Goal: Task Accomplishment & Management: Use online tool/utility

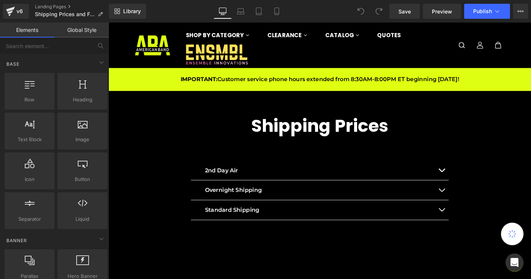
click at [80, 35] on link "Global Style" at bounding box center [81, 30] width 54 height 15
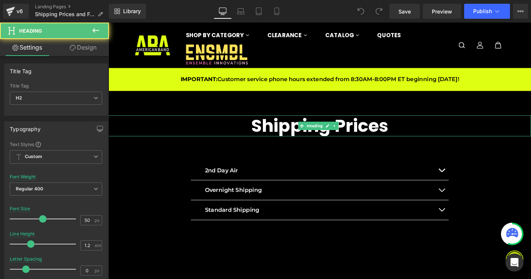
click at [252, 128] on h2 "Shipping Prices" at bounding box center [336, 134] width 455 height 23
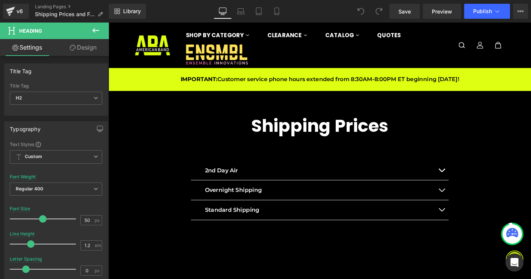
click at [65, 46] on link "Design" at bounding box center [83, 47] width 54 height 17
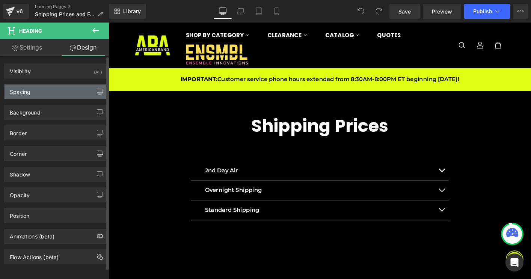
click at [52, 92] on div "Spacing" at bounding box center [56, 92] width 103 height 14
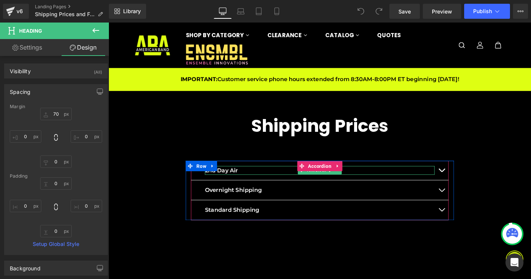
click at [229, 177] on div at bounding box center [335, 178] width 247 height 2
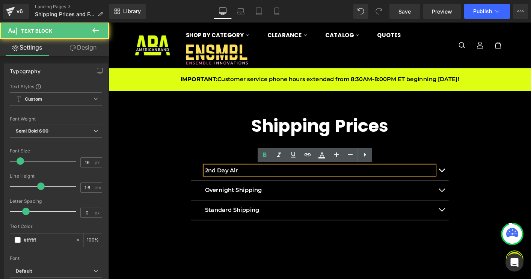
click at [192, 183] on div "2nd Day Air Text Block Orders $1.00–$15.99 Orders $16.00–$30.99 Orders $31.00–$…" at bounding box center [336, 203] width 289 height 64
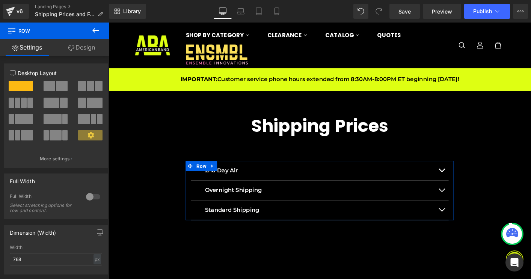
click at [192, 189] on div "2nd Day Air Text Block Orders $1.00–$15.99 Orders $16.00–$30.99 Orders $31.00–$…" at bounding box center [336, 203] width 289 height 64
click at [79, 48] on link "Design" at bounding box center [81, 47] width 54 height 17
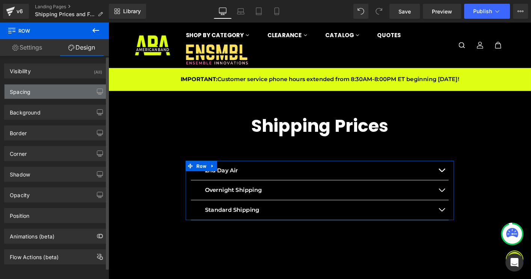
click at [62, 86] on div "Spacing" at bounding box center [56, 92] width 103 height 14
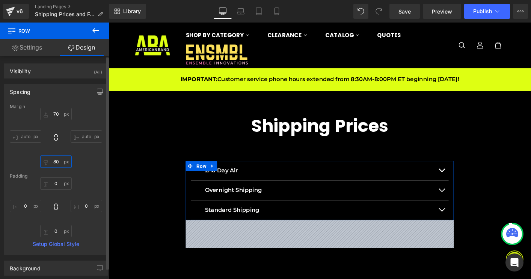
click at [54, 161] on input "80" at bounding box center [56, 162] width 32 height 12
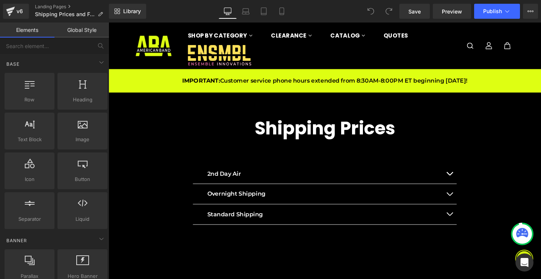
click at [307, 148] on div "Shipping Prices Heading 2nd Day Air Text Block Orders $1.00–$15.99 Orders $16.0…" at bounding box center [336, 230] width 455 height 268
click at [300, 156] on div "Shipping Prices Heading 2nd Day Air Text Block Orders $1.00–$15.99 Orders $16.0…" at bounding box center [336, 230] width 455 height 268
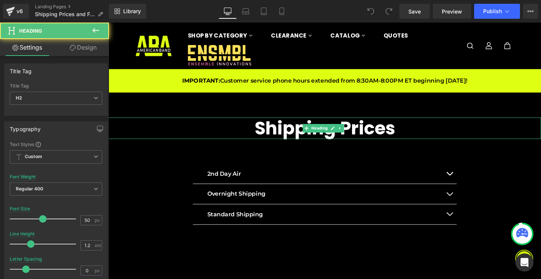
click at [291, 136] on h2 "Shipping Prices" at bounding box center [336, 134] width 455 height 23
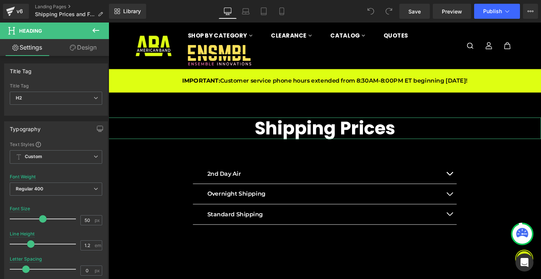
click at [80, 48] on link "Design" at bounding box center [83, 47] width 54 height 17
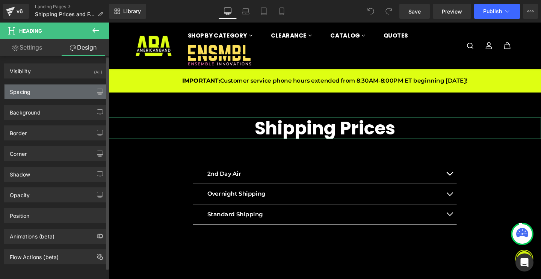
click at [55, 89] on div "Spacing" at bounding box center [56, 92] width 103 height 14
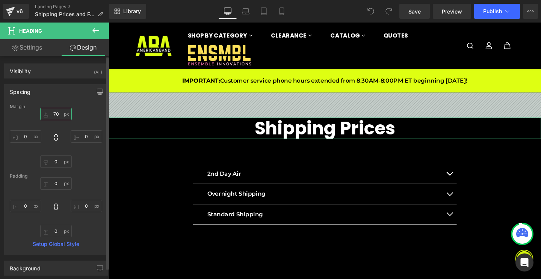
drag, startPoint x: 53, startPoint y: 113, endPoint x: 56, endPoint y: 128, distance: 14.8
click at [53, 113] on input "70" at bounding box center [56, 114] width 32 height 12
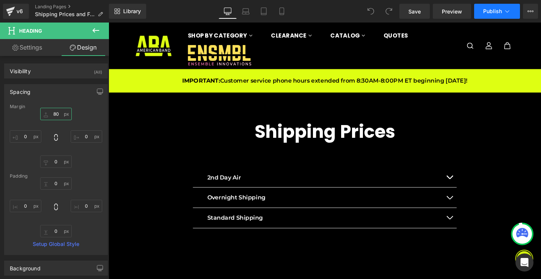
type input "80"
click at [487, 10] on span "Publish" at bounding box center [492, 11] width 19 height 6
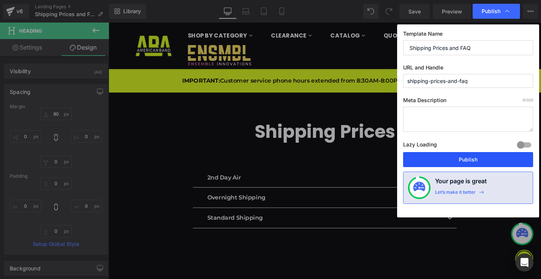
click at [443, 155] on button "Publish" at bounding box center [468, 159] width 130 height 15
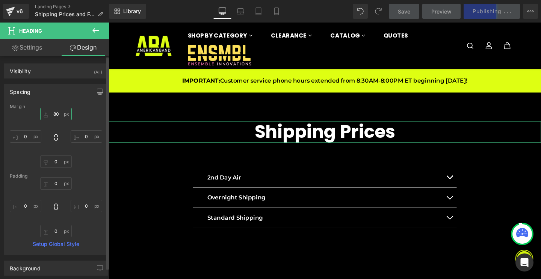
click at [56, 116] on input "80" at bounding box center [56, 114] width 32 height 12
drag, startPoint x: 57, startPoint y: 115, endPoint x: 51, endPoint y: 113, distance: 5.4
click at [50, 115] on input "80" at bounding box center [56, 114] width 32 height 12
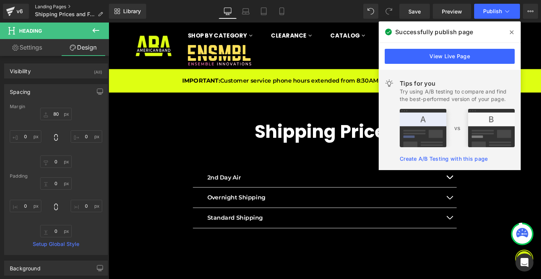
click at [43, 8] on link "Landing Pages" at bounding box center [72, 7] width 74 height 6
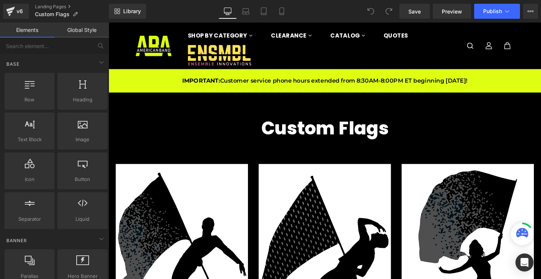
click at [79, 33] on link "Global Style" at bounding box center [81, 30] width 54 height 15
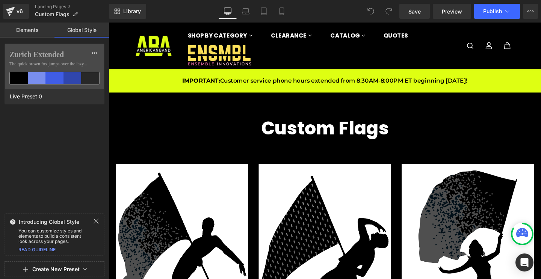
click at [267, 132] on h2 "Custom Flags" at bounding box center [336, 134] width 455 height 23
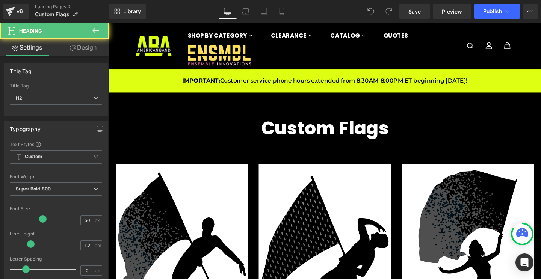
click at [63, 47] on link "Design" at bounding box center [83, 47] width 54 height 17
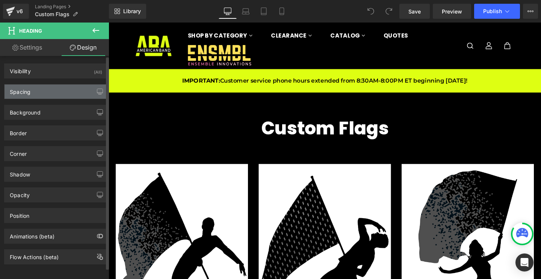
click at [39, 89] on div "Spacing" at bounding box center [56, 92] width 103 height 14
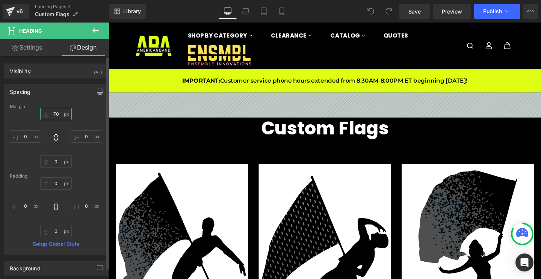
click at [50, 112] on input "70" at bounding box center [56, 114] width 32 height 12
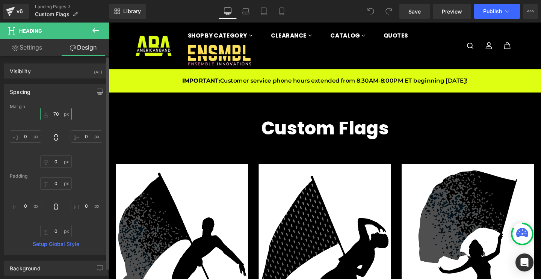
drag, startPoint x: 51, startPoint y: 113, endPoint x: 62, endPoint y: 112, distance: 10.5
click at [62, 112] on input "70" at bounding box center [56, 114] width 32 height 12
paste input "8"
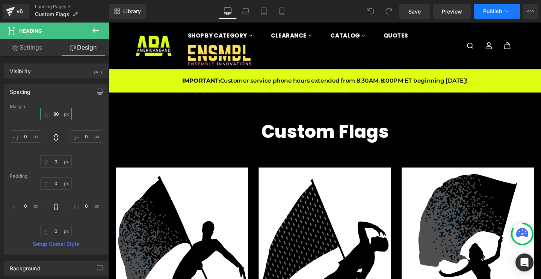
type input "80"
click at [496, 14] on button "Publish" at bounding box center [497, 11] width 46 height 15
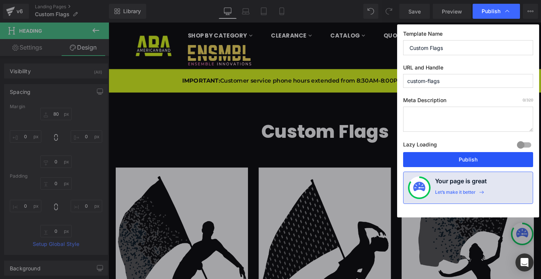
click at [0, 0] on button "Publish" at bounding box center [0, 0] width 0 height 0
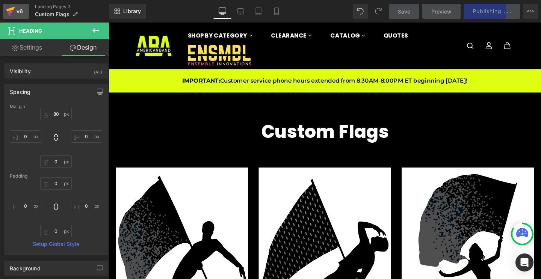
click at [14, 12] on icon at bounding box center [10, 11] width 9 height 19
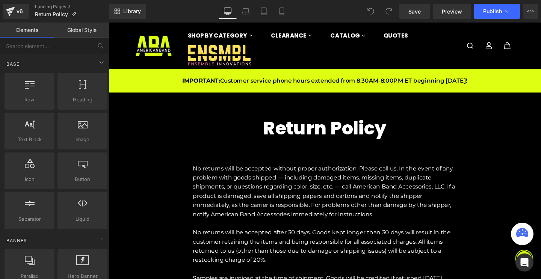
click at [87, 35] on link "Global Style" at bounding box center [81, 30] width 54 height 15
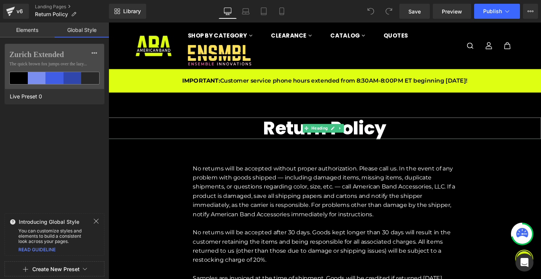
click at [289, 126] on h2 "Return Policy" at bounding box center [336, 134] width 455 height 23
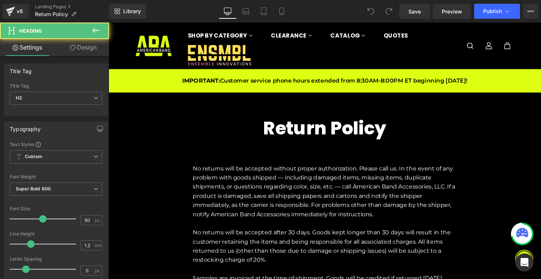
click at [62, 51] on link "Design" at bounding box center [83, 47] width 54 height 17
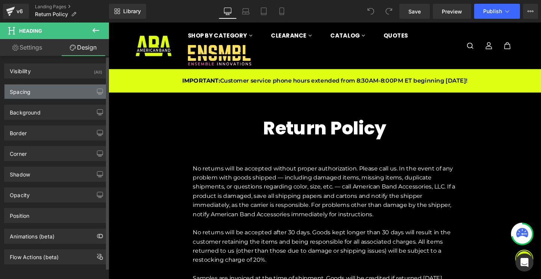
click at [52, 97] on div "Spacing" at bounding box center [56, 92] width 103 height 14
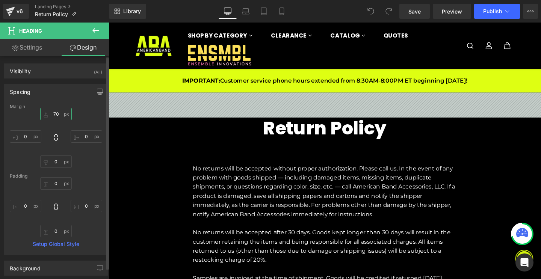
drag, startPoint x: 48, startPoint y: 114, endPoint x: 56, endPoint y: 115, distance: 7.5
click at [56, 115] on input "70" at bounding box center [56, 114] width 32 height 12
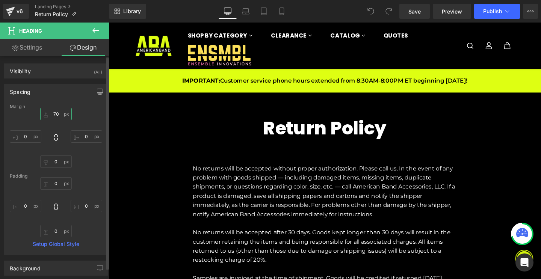
click at [54, 113] on input "70" at bounding box center [56, 114] width 32 height 12
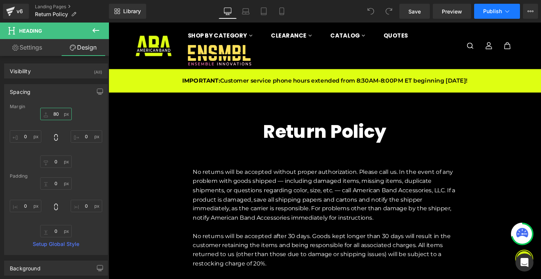
type input "80"
click at [484, 18] on button "Publish" at bounding box center [497, 11] width 46 height 15
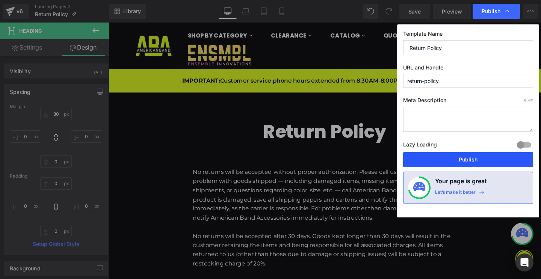
click at [459, 153] on button "Publish" at bounding box center [468, 159] width 130 height 15
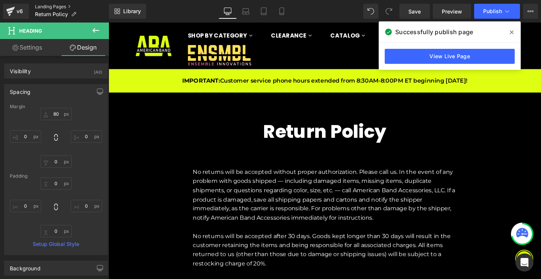
click at [51, 8] on link "Landing Pages" at bounding box center [72, 7] width 74 height 6
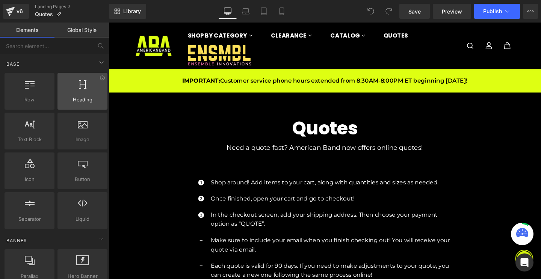
click at [82, 82] on icon at bounding box center [83, 84] width 8 height 10
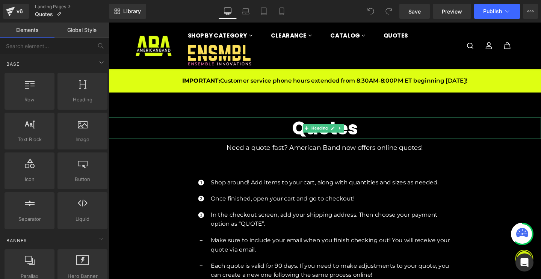
click at [304, 136] on h2 "Quotes" at bounding box center [336, 134] width 455 height 23
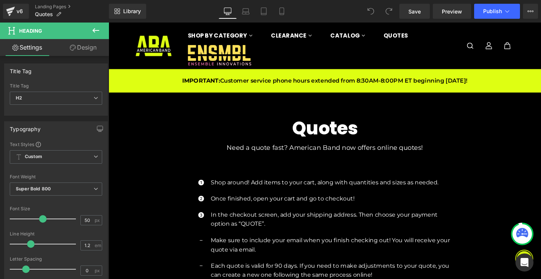
click at [86, 49] on link "Design" at bounding box center [83, 47] width 54 height 17
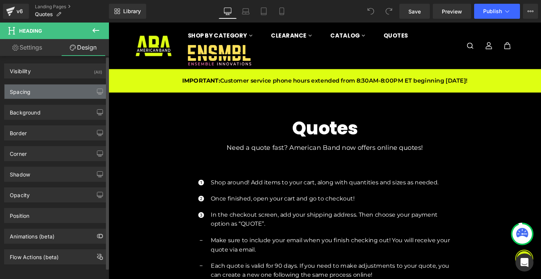
click at [68, 88] on div "Spacing" at bounding box center [56, 92] width 103 height 14
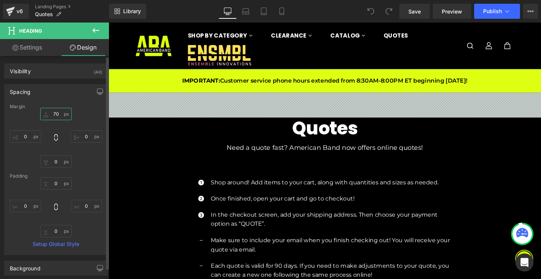
click at [57, 114] on input "70" at bounding box center [56, 114] width 32 height 12
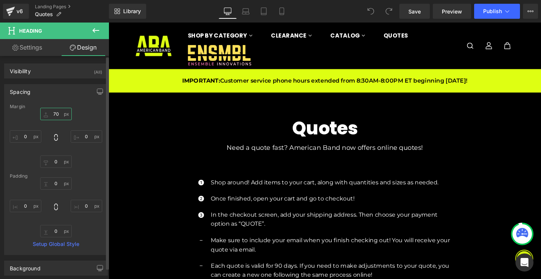
type input "7"
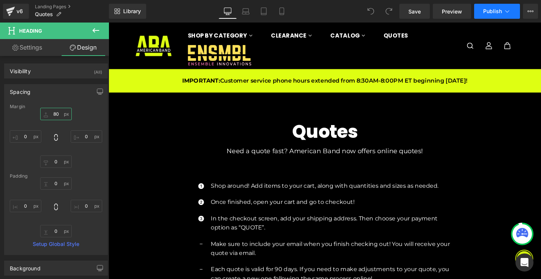
type input "80"
click at [475, 8] on button "Publish" at bounding box center [497, 11] width 46 height 15
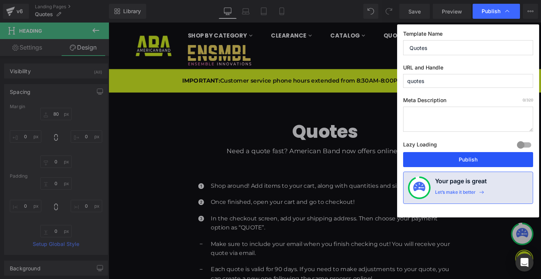
click at [0, 0] on button "Publish" at bounding box center [0, 0] width 0 height 0
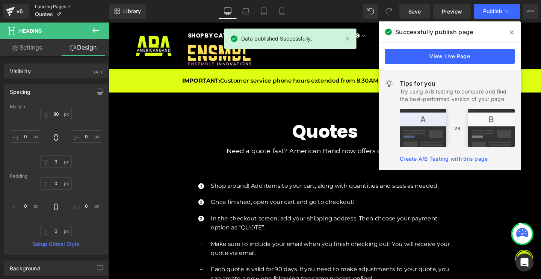
click at [48, 5] on link "Landing Pages" at bounding box center [72, 7] width 74 height 6
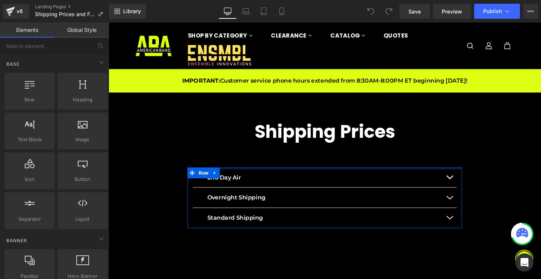
click at [306, 175] on div at bounding box center [336, 176] width 289 height 2
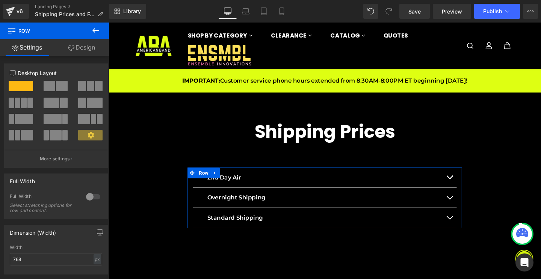
click at [80, 47] on link "Design" at bounding box center [81, 47] width 54 height 17
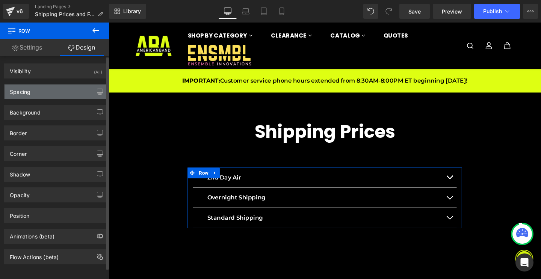
click at [72, 86] on div "Spacing" at bounding box center [56, 92] width 103 height 14
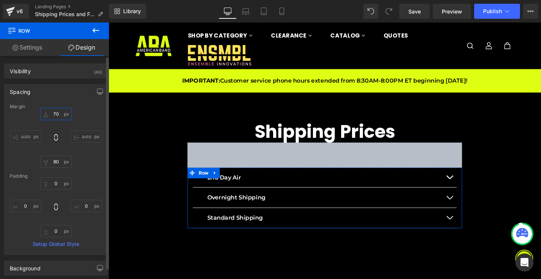
click at [56, 111] on input "70" at bounding box center [56, 114] width 32 height 12
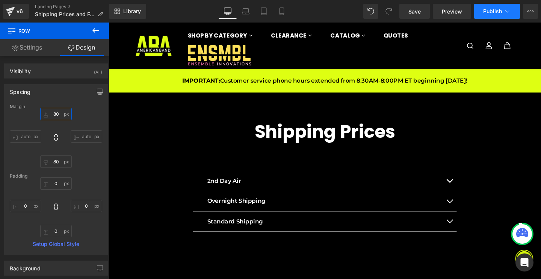
type input "80"
click at [510, 10] on icon at bounding box center [508, 12] width 8 height 8
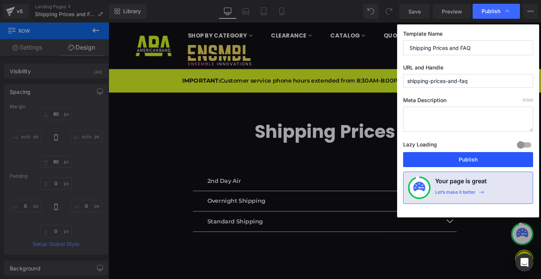
click at [0, 0] on button "Publish" at bounding box center [0, 0] width 0 height 0
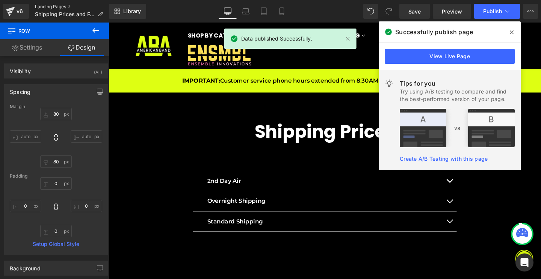
click at [52, 5] on link "Landing Pages" at bounding box center [72, 7] width 74 height 6
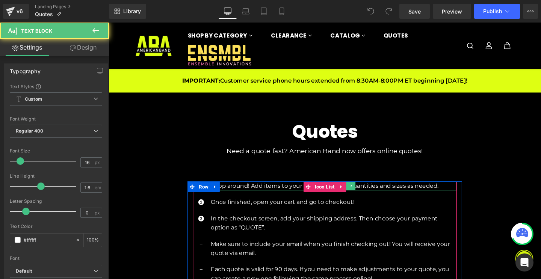
click at [286, 191] on p "Shop around! Add items to your cart, along with quantities and sizes as needed." at bounding box center [345, 195] width 259 height 10
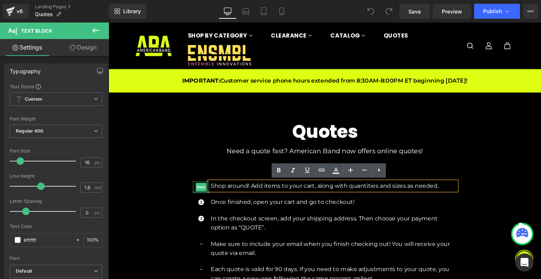
click at [201, 201] on div at bounding box center [205, 201] width 17 height 2
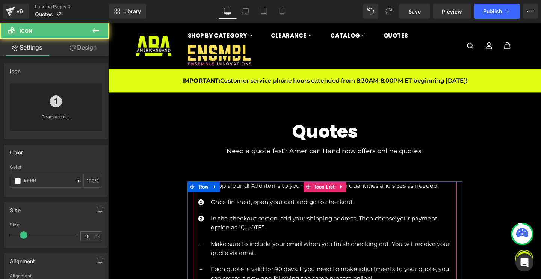
click at [201, 204] on ul "Icon Shop around! Add items to your cart, along with quantities and sizes as ne…" at bounding box center [335, 256] width 277 height 132
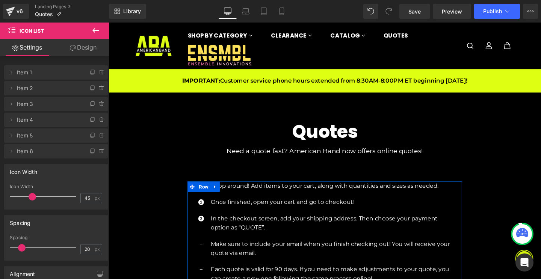
click at [194, 208] on div "Icon Shop around! Add items to your cart, along with quantities and sizes as ne…" at bounding box center [336, 272] width 289 height 165
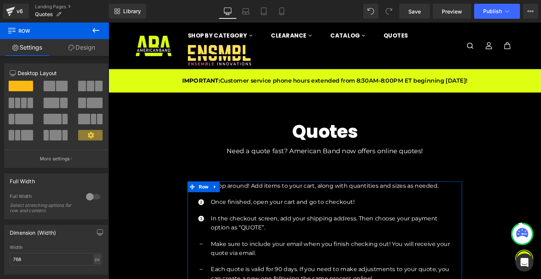
click at [86, 47] on link "Design" at bounding box center [81, 47] width 54 height 17
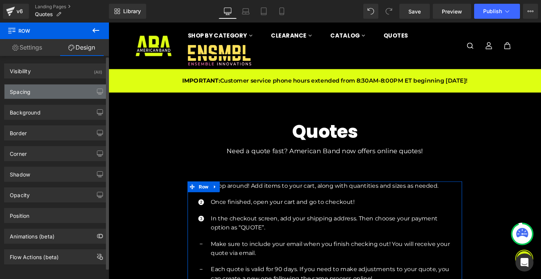
click at [48, 91] on div "Spacing" at bounding box center [56, 92] width 103 height 14
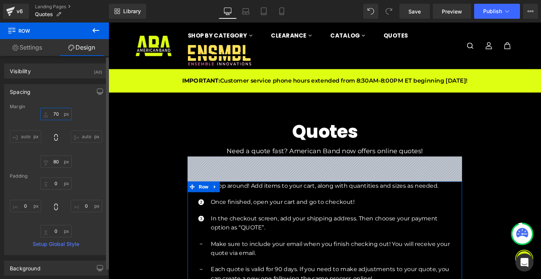
click at [54, 113] on input "70" at bounding box center [56, 114] width 32 height 12
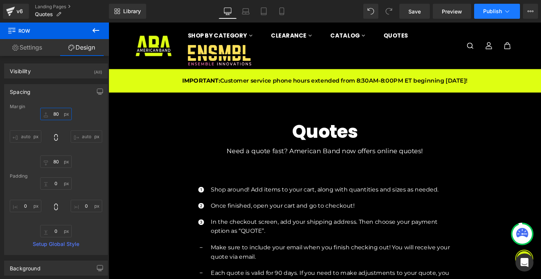
type input "80"
click at [494, 8] on span "Publish" at bounding box center [492, 11] width 19 height 6
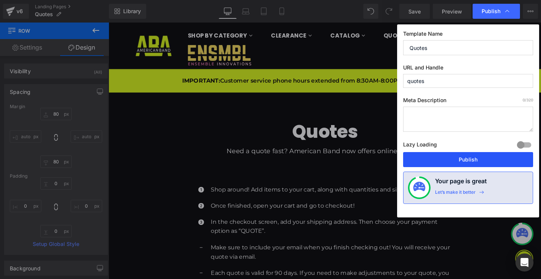
click at [454, 155] on button "Publish" at bounding box center [468, 159] width 130 height 15
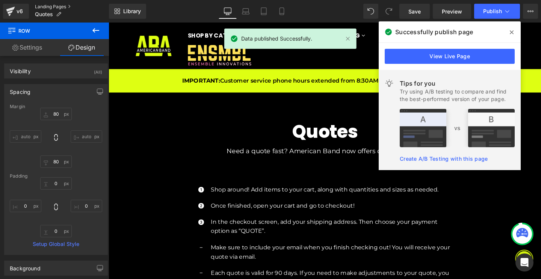
click at [41, 6] on link "Landing Pages" at bounding box center [72, 7] width 74 height 6
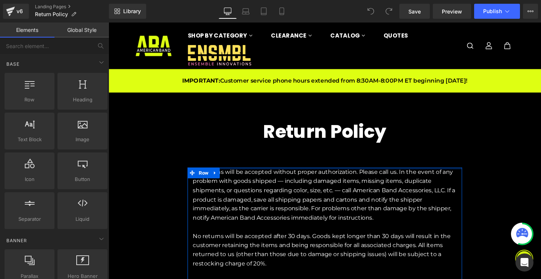
click at [240, 176] on div at bounding box center [336, 176] width 289 height 2
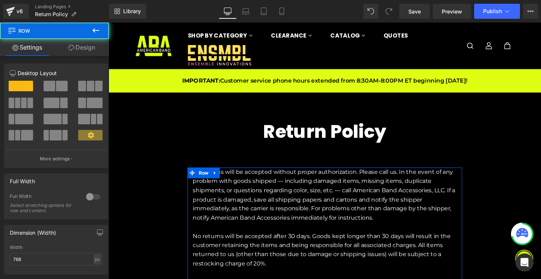
drag, startPoint x: 90, startPoint y: 50, endPoint x: 80, endPoint y: 65, distance: 17.5
click at [90, 50] on link "Design" at bounding box center [81, 47] width 54 height 17
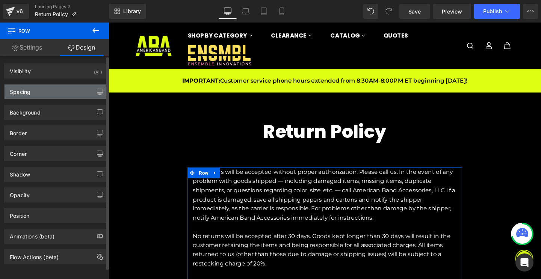
click at [55, 94] on div "Spacing" at bounding box center [56, 92] width 103 height 14
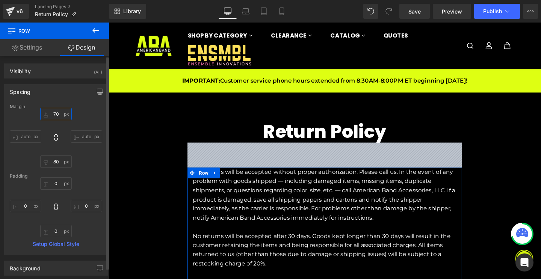
click at [57, 113] on input "70" at bounding box center [56, 114] width 32 height 12
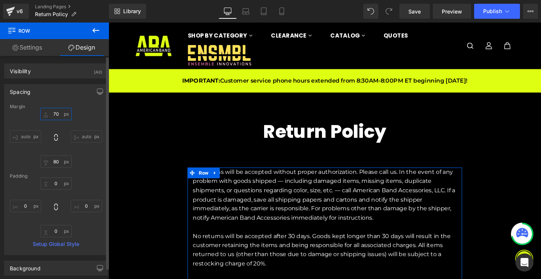
click at [55, 113] on input "70" at bounding box center [56, 114] width 32 height 12
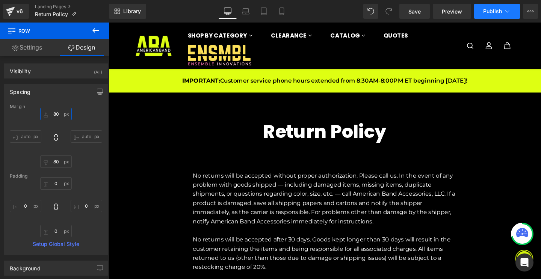
type input "80"
click at [488, 8] on span "Publish" at bounding box center [492, 11] width 19 height 6
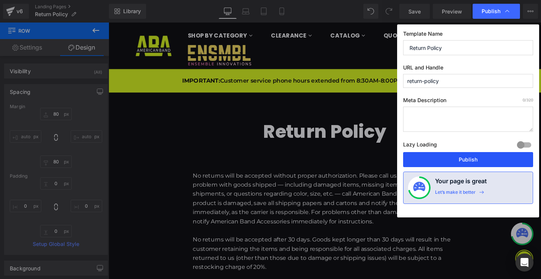
click at [449, 159] on button "Publish" at bounding box center [468, 159] width 130 height 15
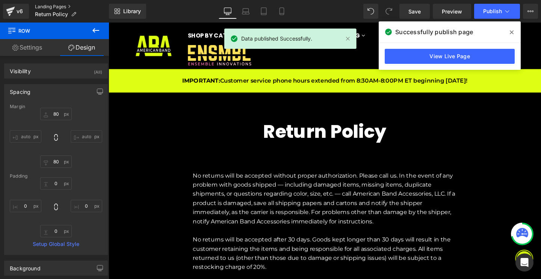
click at [51, 5] on link "Landing Pages" at bounding box center [72, 7] width 74 height 6
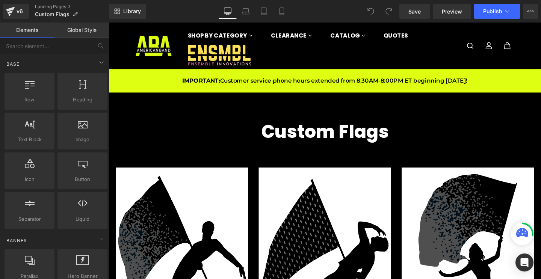
click at [297, 139] on h2 "Custom Flags" at bounding box center [336, 137] width 455 height 23
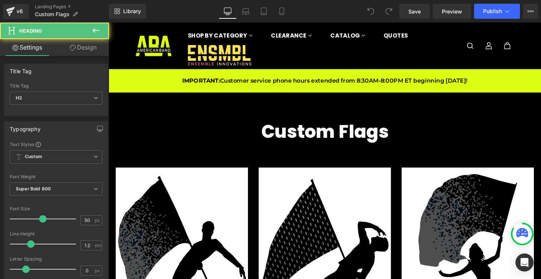
click at [81, 51] on link "Design" at bounding box center [83, 47] width 54 height 17
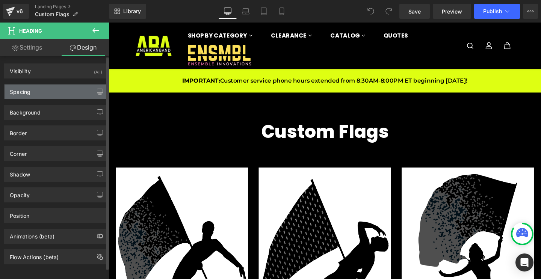
click at [65, 87] on div "Spacing" at bounding box center [56, 92] width 103 height 14
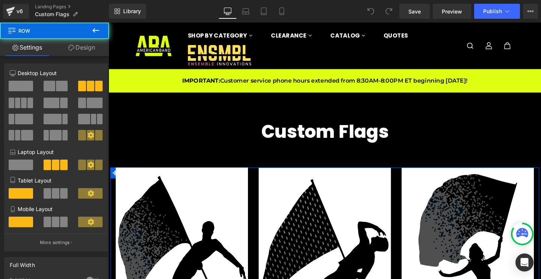
click at [71, 42] on link "Design" at bounding box center [81, 47] width 54 height 17
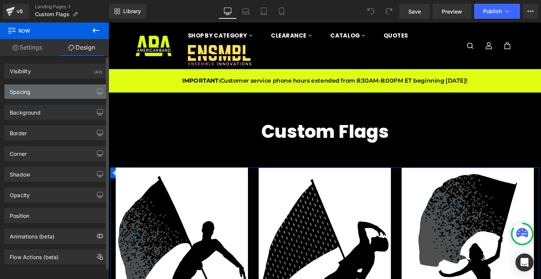
click at [54, 94] on div "Spacing" at bounding box center [56, 92] width 103 height 14
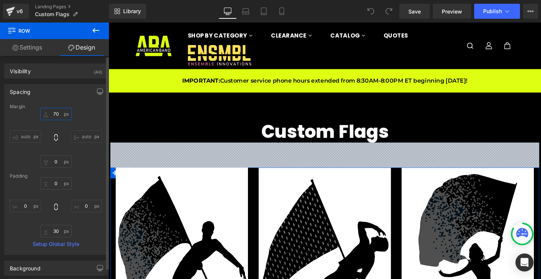
click at [55, 115] on input "70" at bounding box center [56, 114] width 32 height 12
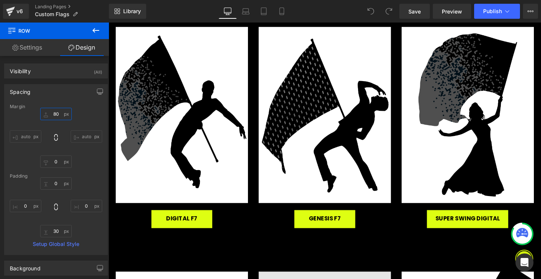
scroll to position [129, 0]
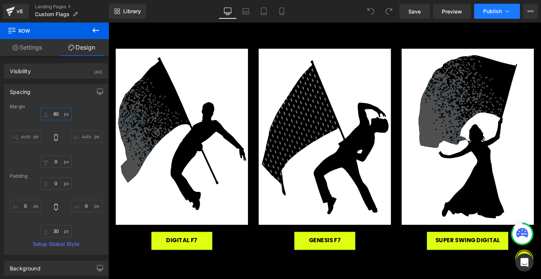
type input "80"
click at [504, 11] on icon at bounding box center [508, 12] width 8 height 8
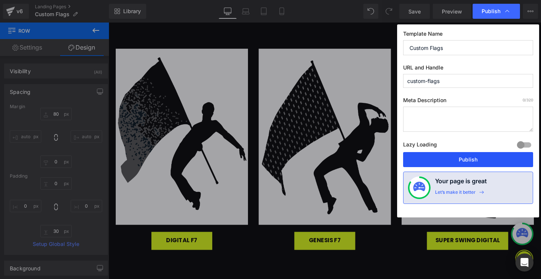
click at [439, 158] on button "Publish" at bounding box center [468, 159] width 130 height 15
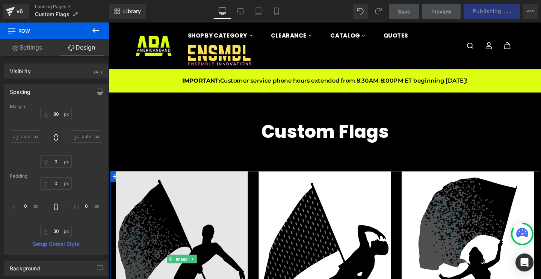
scroll to position [0, 0]
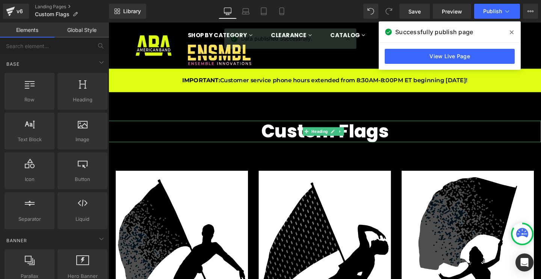
click at [266, 136] on h2 "Custom Flags" at bounding box center [336, 137] width 455 height 23
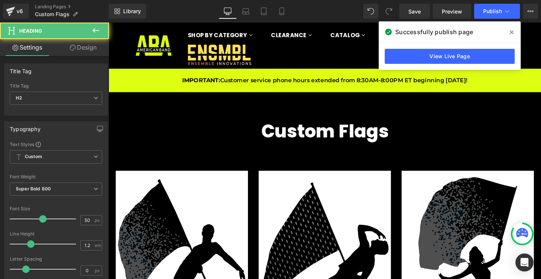
click at [81, 55] on link "Design" at bounding box center [83, 47] width 54 height 17
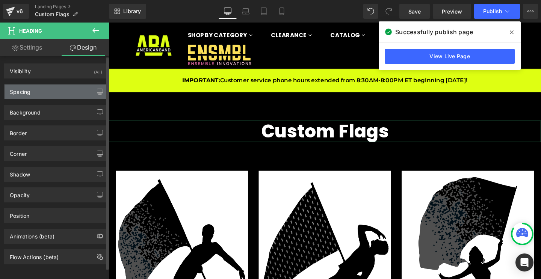
click at [75, 90] on div "Spacing" at bounding box center [56, 92] width 103 height 14
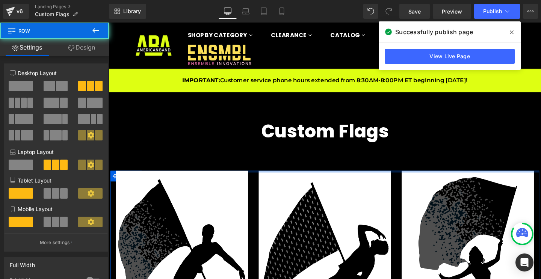
click at [259, 179] on div at bounding box center [335, 180] width 451 height 2
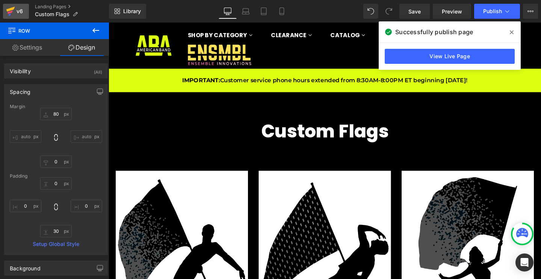
click at [27, 14] on link "v6" at bounding box center [16, 11] width 26 height 15
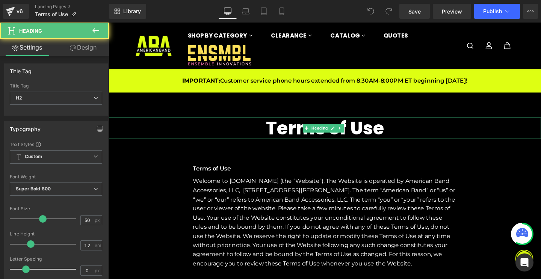
click at [310, 126] on h2 "Terms of Use" at bounding box center [336, 134] width 455 height 23
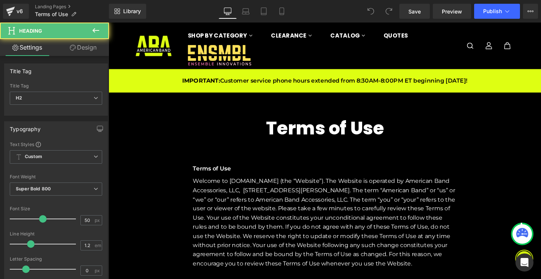
click at [73, 48] on icon at bounding box center [73, 48] width 6 height 6
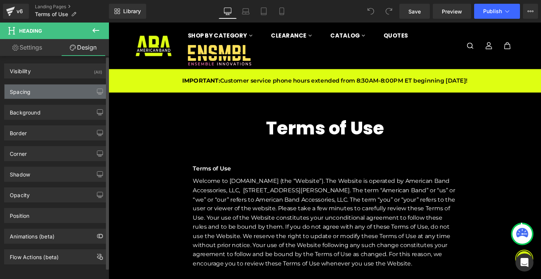
click at [48, 88] on div "Spacing" at bounding box center [56, 92] width 103 height 14
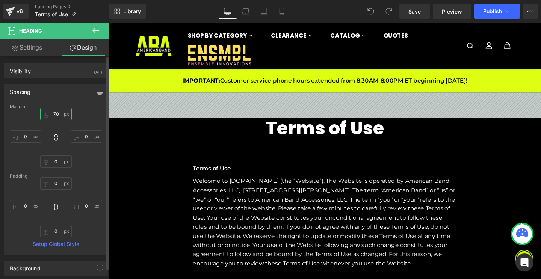
click at [56, 113] on input "70" at bounding box center [56, 114] width 32 height 12
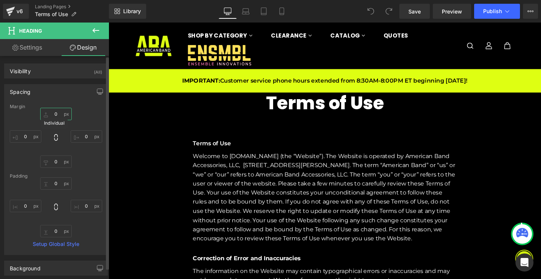
type input "80"
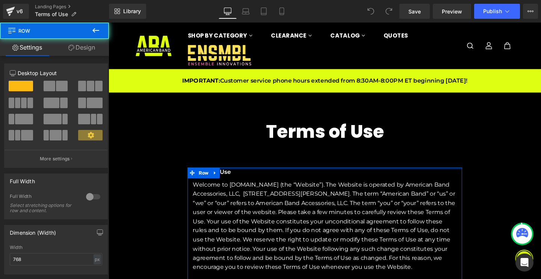
click at [233, 175] on div at bounding box center [336, 176] width 289 height 2
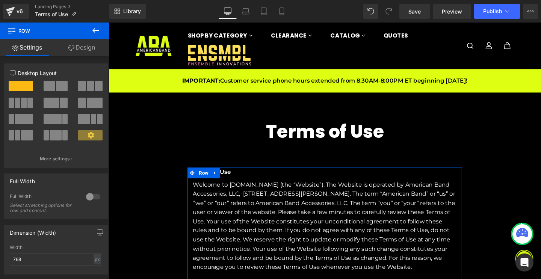
click at [76, 41] on link "Design" at bounding box center [81, 47] width 54 height 17
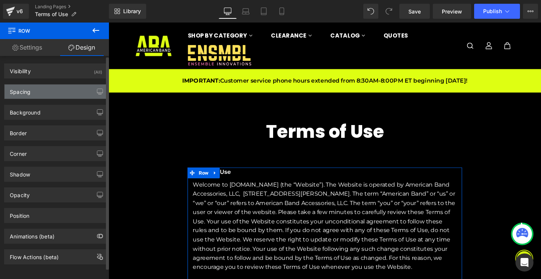
click at [59, 92] on div "Spacing" at bounding box center [56, 92] width 103 height 14
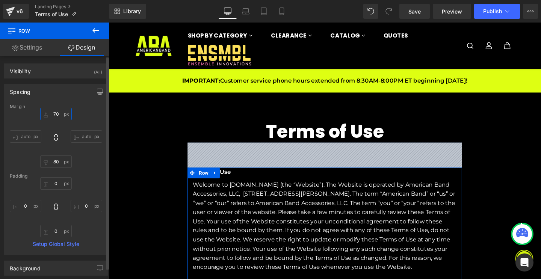
click at [54, 115] on input "70" at bounding box center [56, 114] width 32 height 12
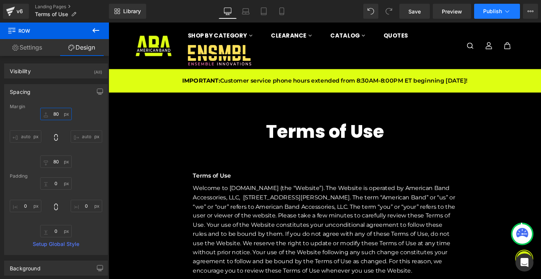
type input "80"
click at [493, 17] on button "Publish" at bounding box center [497, 11] width 46 height 15
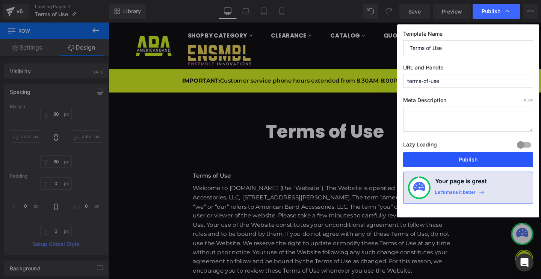
click at [450, 162] on button "Publish" at bounding box center [468, 159] width 130 height 15
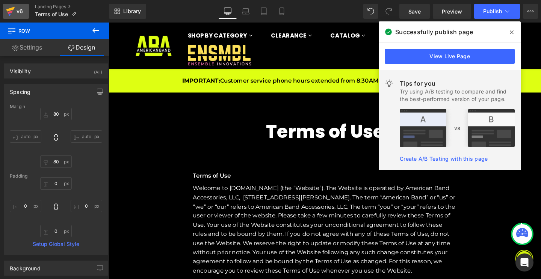
click at [12, 7] on icon at bounding box center [10, 11] width 9 height 19
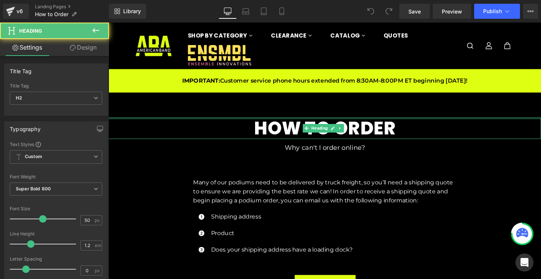
click at [291, 123] on div at bounding box center [336, 124] width 455 height 2
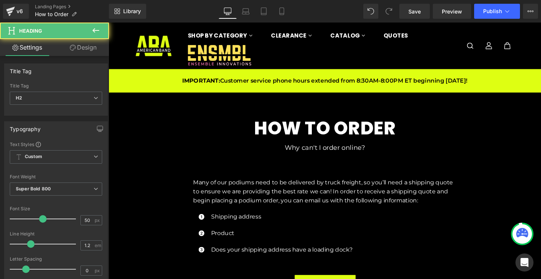
drag, startPoint x: 83, startPoint y: 46, endPoint x: 74, endPoint y: 60, distance: 16.6
click at [83, 46] on link "Design" at bounding box center [83, 47] width 54 height 17
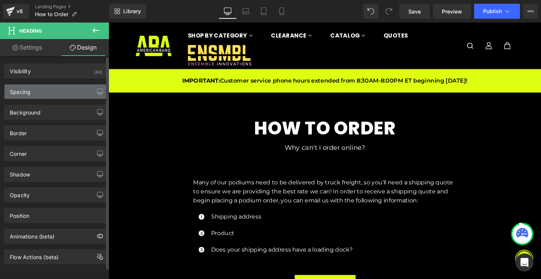
click at [53, 97] on div "Spacing" at bounding box center [56, 92] width 103 height 14
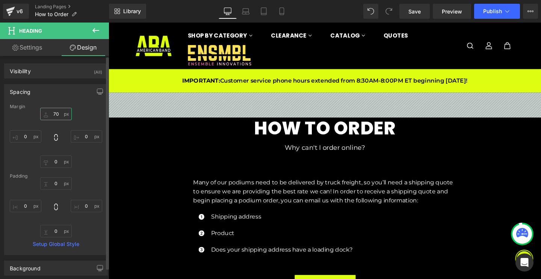
click at [54, 113] on input "70" at bounding box center [56, 114] width 32 height 12
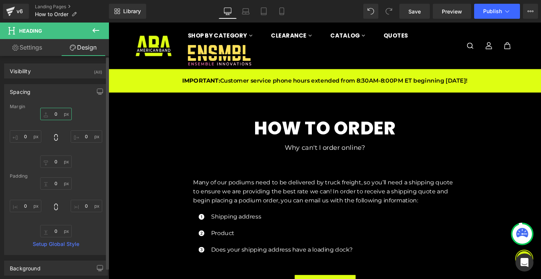
type input "80"
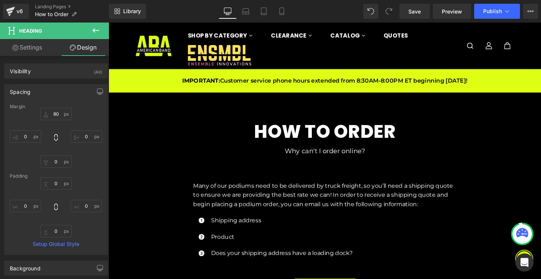
click at [221, 187] on div "HOW TO ORDER Heading Why can't I order online? Text Block Row Many of our podiu…" at bounding box center [336, 270] width 455 height 348
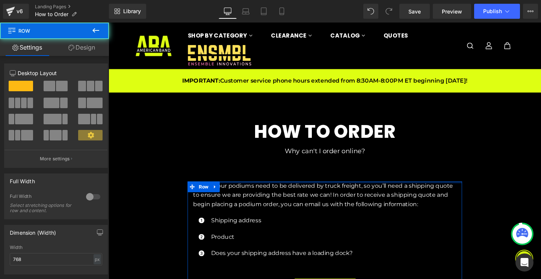
click at [231, 190] on div at bounding box center [336, 191] width 289 height 2
click at [83, 44] on link "Design" at bounding box center [81, 47] width 54 height 17
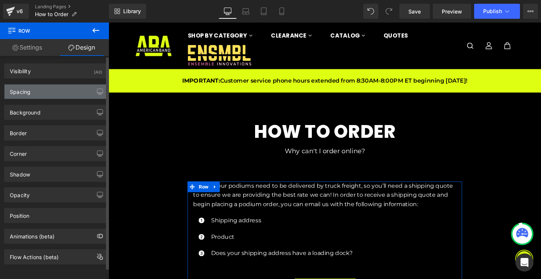
click at [66, 95] on div "Spacing" at bounding box center [56, 92] width 103 height 14
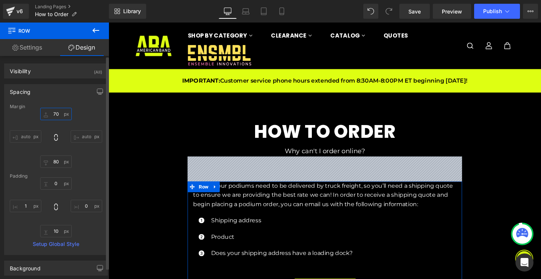
click at [54, 114] on input "70" at bounding box center [56, 114] width 32 height 12
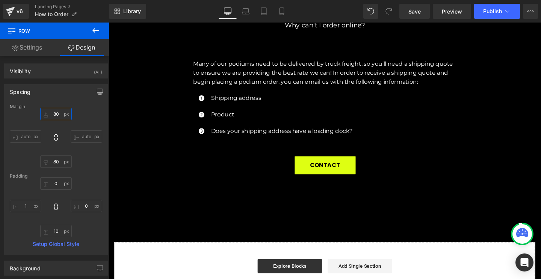
scroll to position [134, 0]
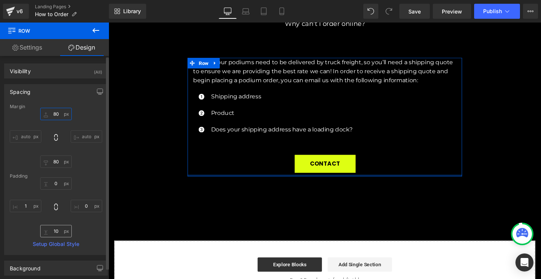
type input "80"
click at [56, 231] on input "10" at bounding box center [56, 231] width 32 height 12
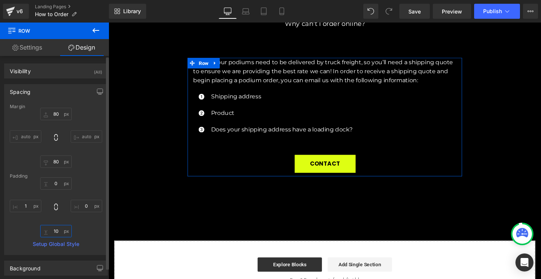
type input "1"
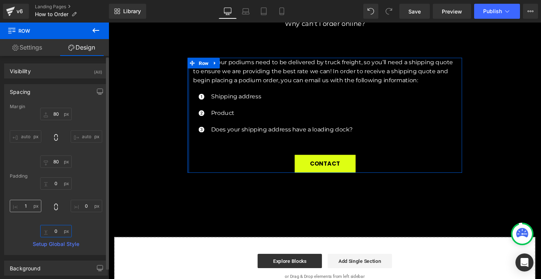
type input "0"
click at [27, 204] on input "1" at bounding box center [26, 206] width 32 height 12
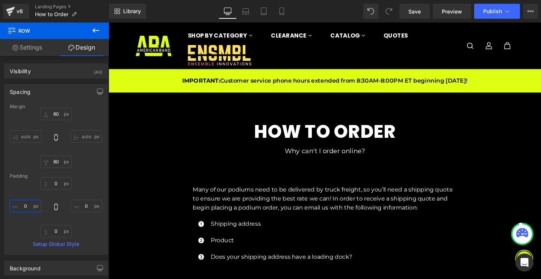
scroll to position [0, 0]
click at [484, 9] on span "Publish" at bounding box center [492, 11] width 19 height 6
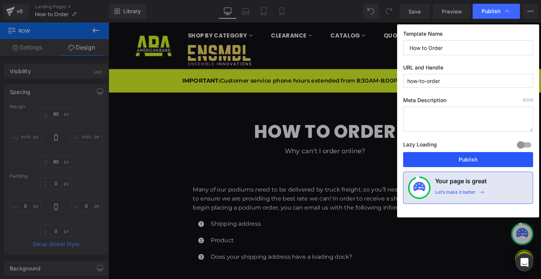
click at [456, 154] on button "Publish" at bounding box center [468, 159] width 130 height 15
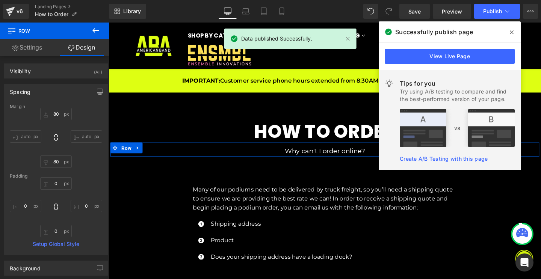
click at [455, 144] on img at bounding box center [457, 128] width 115 height 38
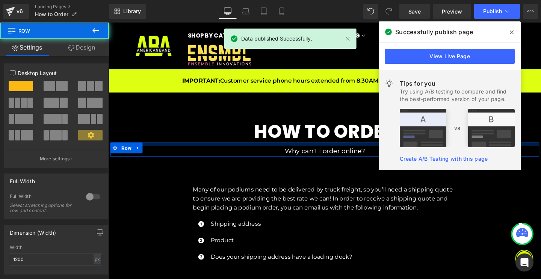
click at [258, 150] on div at bounding box center [335, 151] width 451 height 4
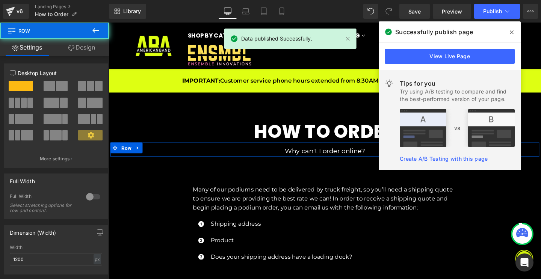
click at [77, 49] on link "Design" at bounding box center [81, 47] width 54 height 17
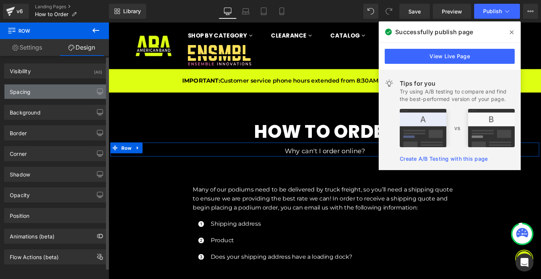
click at [65, 92] on div "Spacing" at bounding box center [56, 92] width 103 height 14
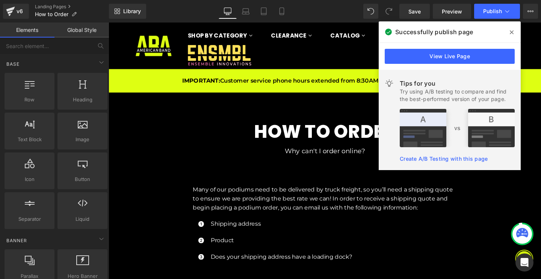
click at [185, 98] on div "HOW TO ORDER Heading Why can't I order online? Text Block Row Many of our podiu…" at bounding box center [336, 270] width 455 height 348
click at [22, 11] on div "v6" at bounding box center [19, 11] width 9 height 10
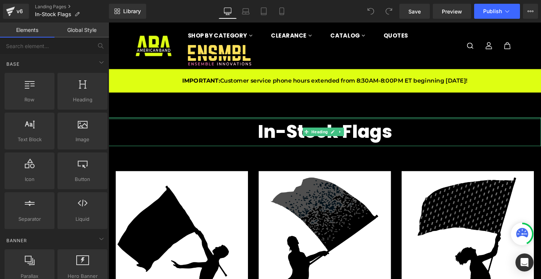
click at [191, 123] on div at bounding box center [336, 124] width 455 height 2
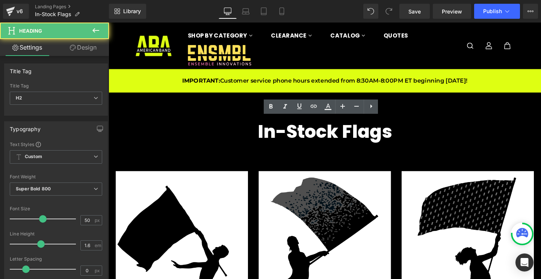
click at [93, 46] on link "Design" at bounding box center [83, 47] width 54 height 17
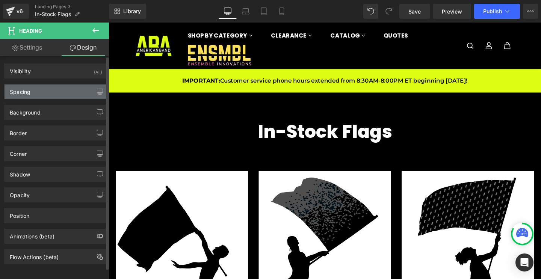
click at [63, 86] on div "Spacing" at bounding box center [56, 92] width 103 height 14
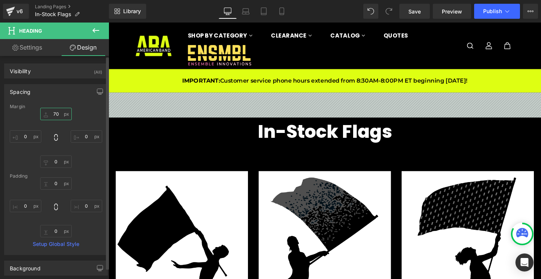
click at [54, 112] on input "70" at bounding box center [56, 114] width 32 height 12
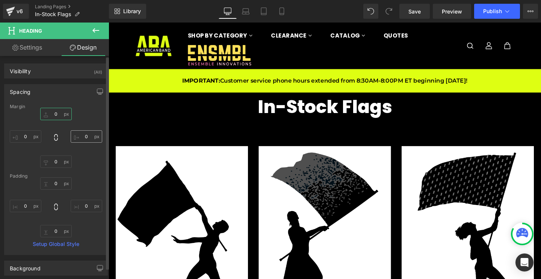
type input "80"
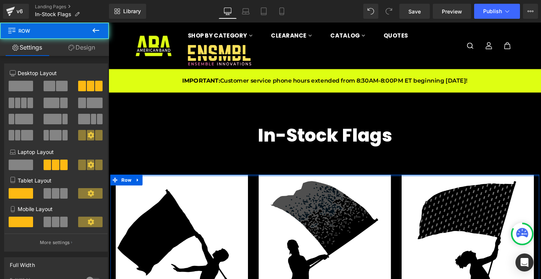
click at [260, 183] on div at bounding box center [335, 184] width 451 height 2
click at [85, 48] on link "Design" at bounding box center [81, 47] width 54 height 17
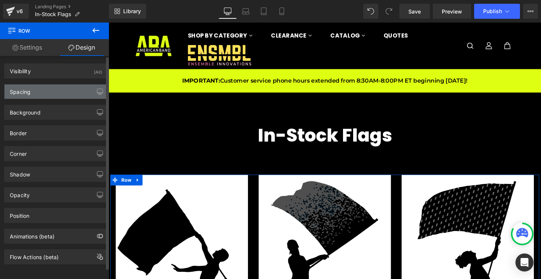
click at [37, 86] on div "Spacing" at bounding box center [56, 92] width 103 height 14
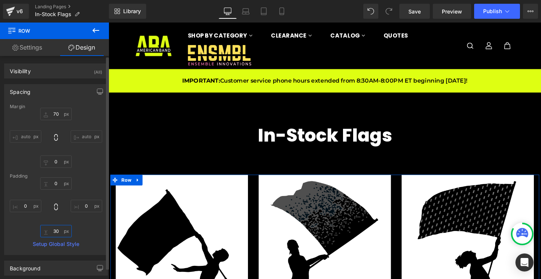
click at [55, 230] on input "30" at bounding box center [56, 231] width 32 height 12
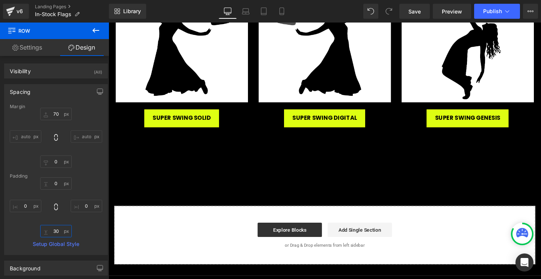
scroll to position [760, 0]
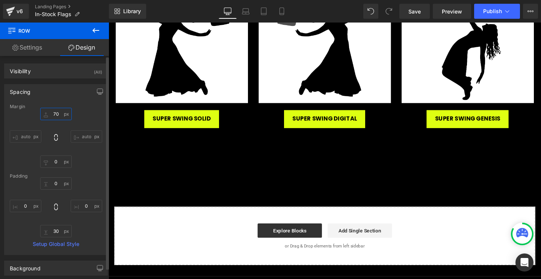
click at [56, 113] on input "70" at bounding box center [56, 114] width 32 height 12
click at [53, 114] on input "70" at bounding box center [56, 114] width 32 height 12
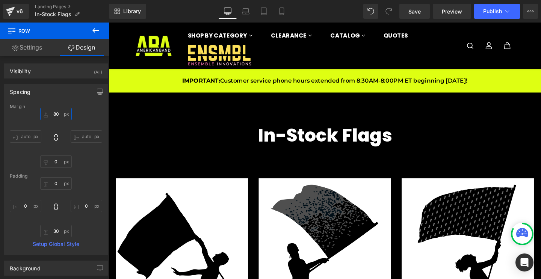
scroll to position [0, 0]
type input "80"
click at [497, 12] on span "Publish" at bounding box center [492, 11] width 19 height 6
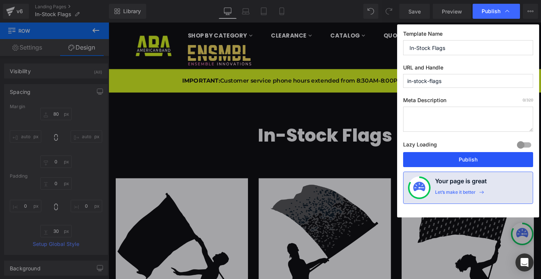
click at [459, 161] on button "Publish" at bounding box center [468, 159] width 130 height 15
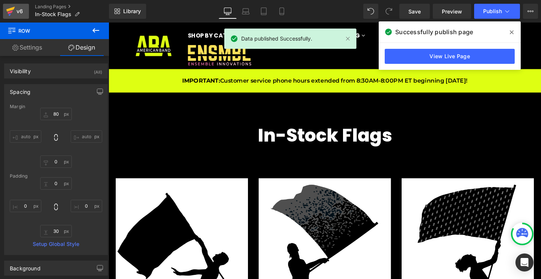
click at [15, 13] on div "v6" at bounding box center [19, 11] width 9 height 10
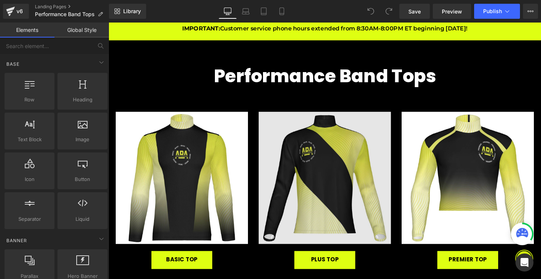
scroll to position [54, 0]
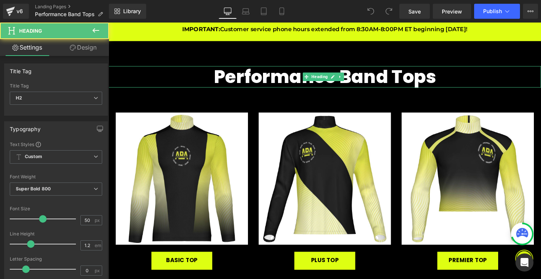
click at [234, 81] on h2 "Performance Band Tops" at bounding box center [336, 79] width 455 height 23
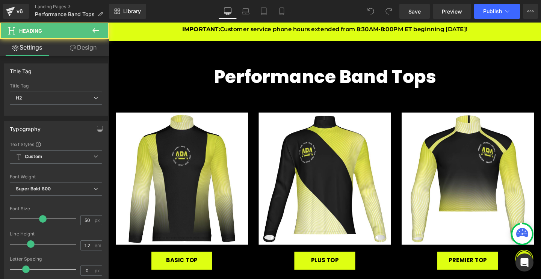
click at [95, 51] on link "Design" at bounding box center [83, 47] width 54 height 17
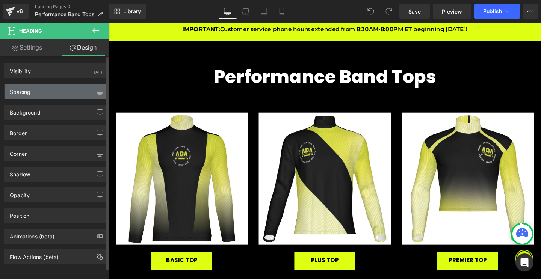
click at [32, 91] on div "Spacing" at bounding box center [56, 92] width 103 height 14
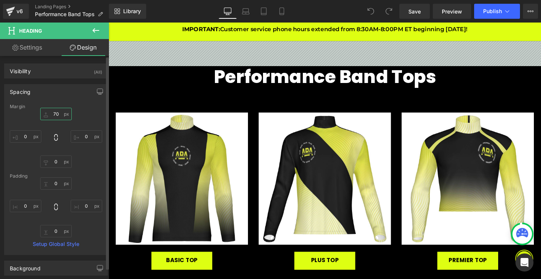
click at [53, 113] on input "70" at bounding box center [56, 114] width 32 height 12
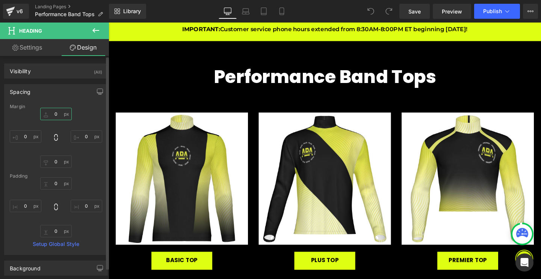
type input "80"
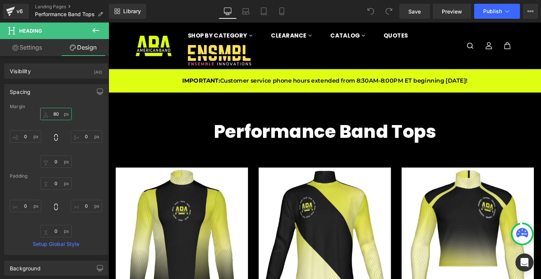
scroll to position [0, 0]
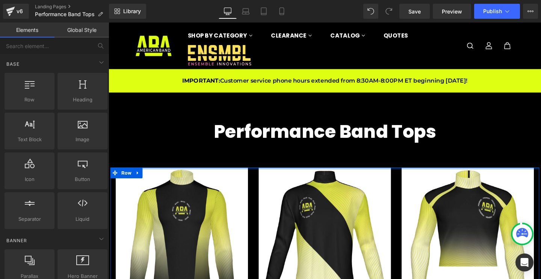
click at [257, 176] on div "Image BASIC TOP Button Super light weight. No zipper marching shirt Heading Ima…" at bounding box center [335, 275] width 451 height 200
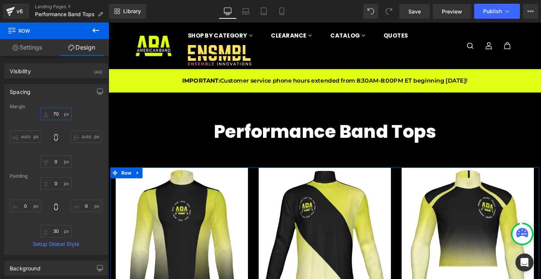
drag, startPoint x: 54, startPoint y: 112, endPoint x: 58, endPoint y: 124, distance: 13.1
click at [54, 112] on input "70" at bounding box center [56, 114] width 32 height 12
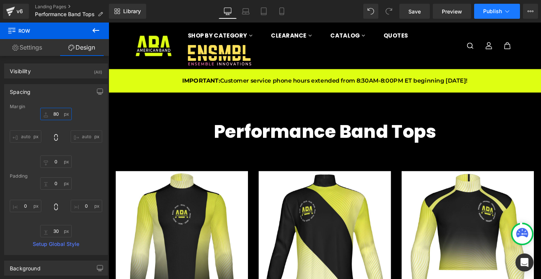
type input "80"
click at [490, 9] on span "Publish" at bounding box center [492, 11] width 19 height 6
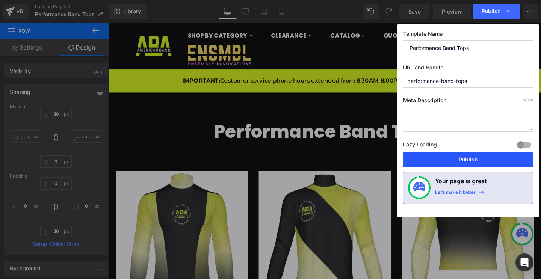
drag, startPoint x: 457, startPoint y: 160, endPoint x: 367, endPoint y: 143, distance: 91.8
click at [457, 160] on button "Publish" at bounding box center [468, 159] width 130 height 15
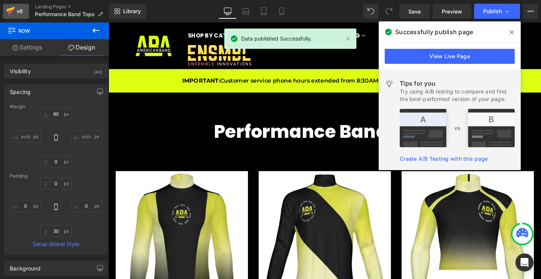
click at [26, 9] on link "v6" at bounding box center [16, 11] width 26 height 15
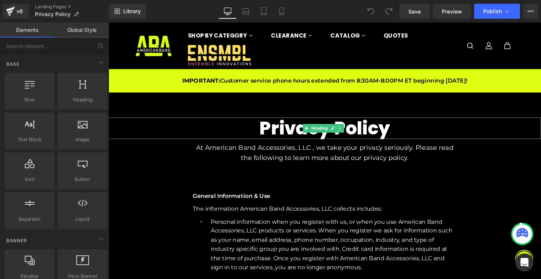
click at [285, 123] on h2 "Privacy Policy" at bounding box center [336, 134] width 455 height 23
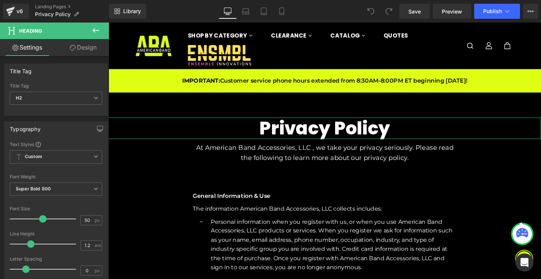
click at [97, 48] on link "Design" at bounding box center [83, 47] width 54 height 17
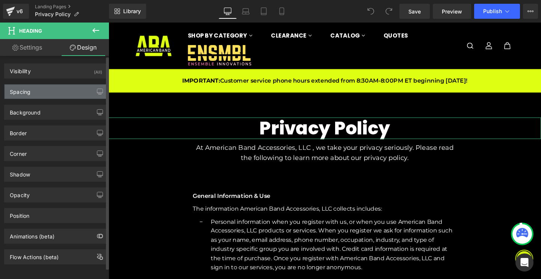
click at [51, 89] on div "Spacing" at bounding box center [56, 92] width 103 height 14
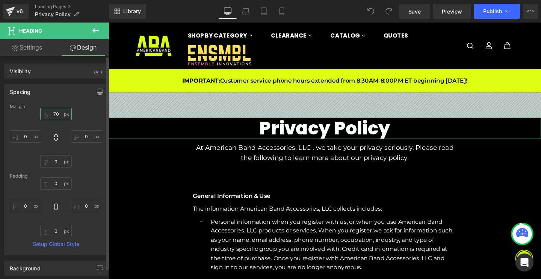
click at [54, 114] on input "70" at bounding box center [56, 114] width 32 height 12
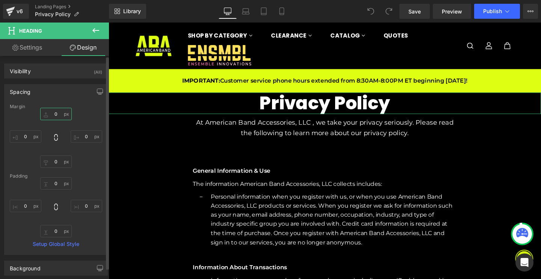
type input "80"
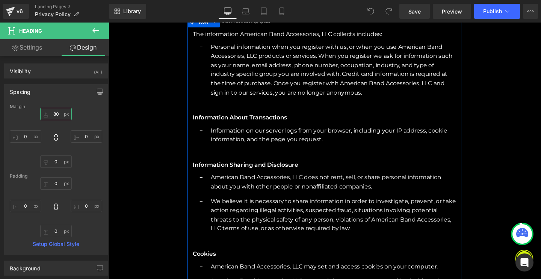
scroll to position [192, 0]
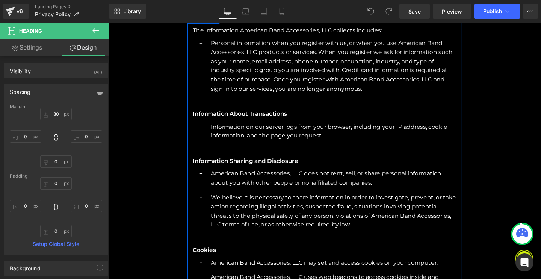
click at [193, 186] on div "General Information & Use Text Block The information American Band Accessories,…" at bounding box center [336, 166] width 289 height 308
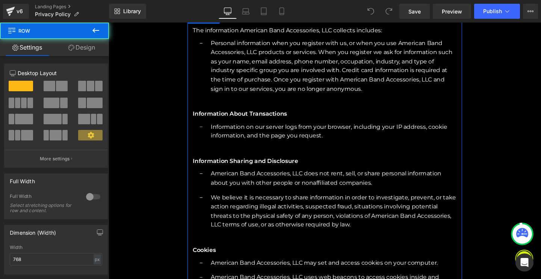
click at [80, 49] on link "Design" at bounding box center [81, 47] width 54 height 17
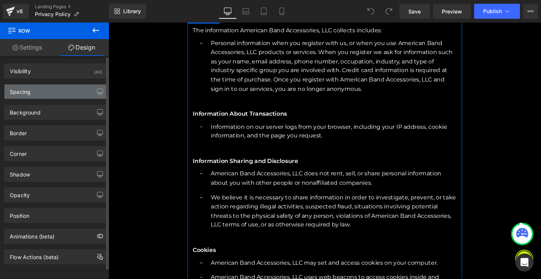
click at [63, 87] on div "Spacing" at bounding box center [56, 92] width 103 height 14
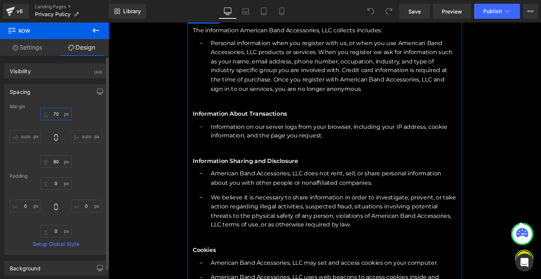
click at [52, 113] on input "70" at bounding box center [56, 114] width 32 height 12
click at [54, 112] on input "70" at bounding box center [56, 114] width 32 height 12
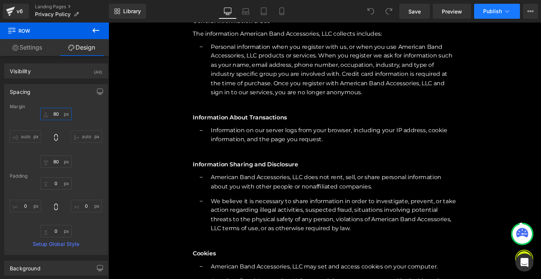
type input "80"
click at [503, 9] on button "Publish" at bounding box center [497, 11] width 46 height 15
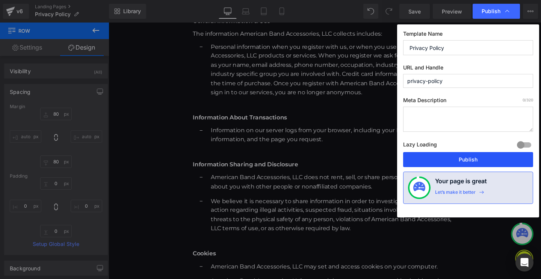
drag, startPoint x: 463, startPoint y: 168, endPoint x: 465, endPoint y: 163, distance: 5.1
click at [464, 167] on div "Template Name Privacy Policy URL and Handle privacy-policy Meta Description 0 /…" at bounding box center [468, 120] width 142 height 193
click at [465, 162] on button "Publish" at bounding box center [468, 159] width 130 height 15
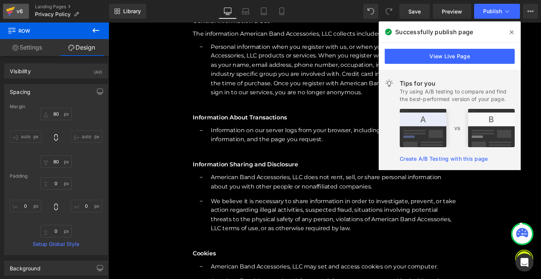
click at [21, 14] on div "v6" at bounding box center [19, 11] width 9 height 10
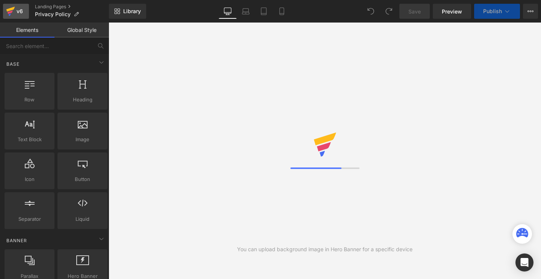
click at [12, 12] on icon at bounding box center [10, 12] width 5 height 3
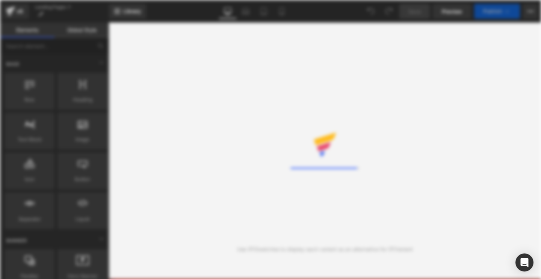
click at [204, 88] on div "Rendering Content" at bounding box center [270, 139] width 541 height 279
click at [261, 35] on div "Loading Core Editor" at bounding box center [270, 139] width 541 height 279
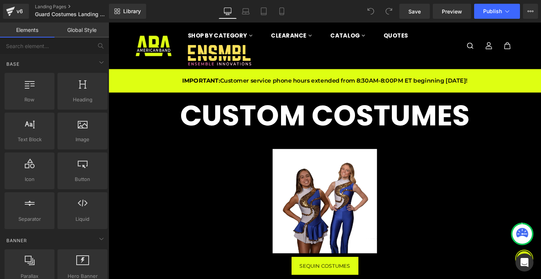
click at [527, 19] on div "Library Desktop Desktop Laptop Tablet Mobile Save Preview Publish Scheduled Vie…" at bounding box center [325, 11] width 432 height 23
click at [530, 10] on icon at bounding box center [531, 11] width 6 height 6
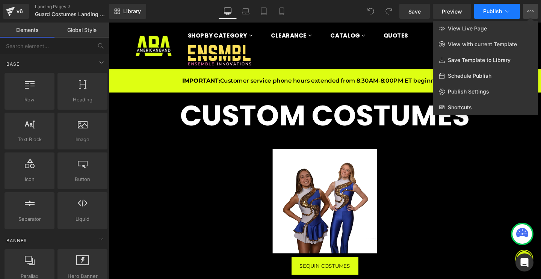
click at [516, 11] on button "Publish" at bounding box center [497, 11] width 46 height 15
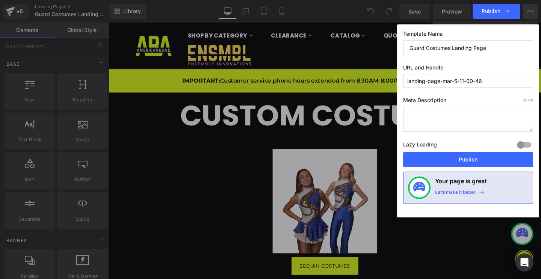
drag, startPoint x: 489, startPoint y: 84, endPoint x: 399, endPoint y: 82, distance: 90.2
click at [399, 82] on div "Template Name Guard Costumes Landing Page URL and Handle landing-page-mar-5-11-…" at bounding box center [468, 120] width 142 height 193
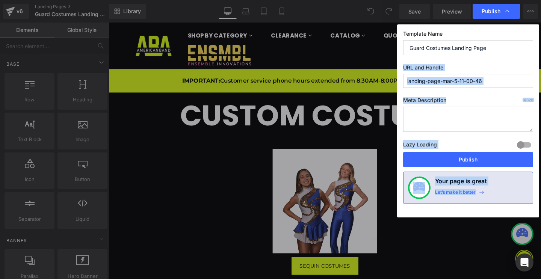
drag, startPoint x: 399, startPoint y: 82, endPoint x: 634, endPoint y: -199, distance: 366.1
click at [541, 0] on html "You are previewing how the will restyle your page. You can not edit Elements in…" at bounding box center [270, 139] width 541 height 279
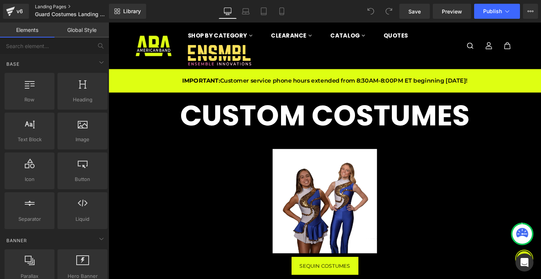
click at [62, 6] on link "Landing Pages" at bounding box center [78, 7] width 86 height 6
click at [70, 17] on span "Guard Costumes Landing Page" at bounding box center [71, 14] width 72 height 6
